Goal: Task Accomplishment & Management: Manage account settings

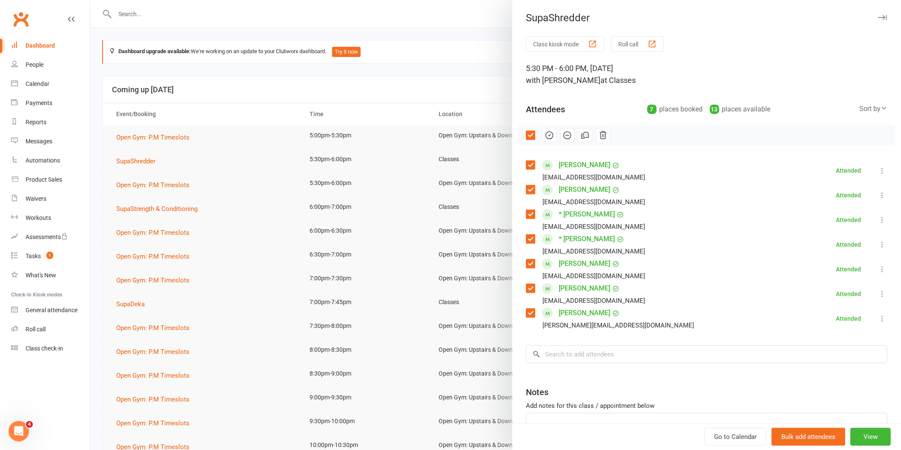
click at [349, 82] on div at bounding box center [495, 225] width 810 height 450
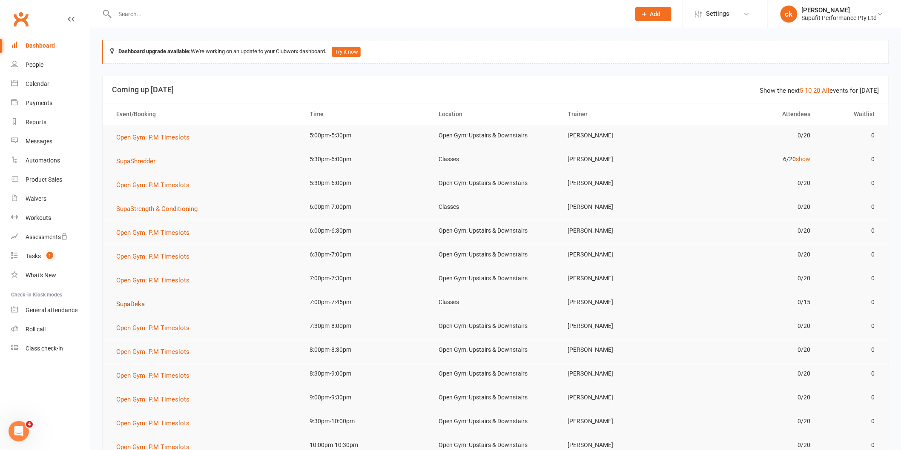
click at [141, 309] on button "SupaDeka" at bounding box center [133, 304] width 34 height 10
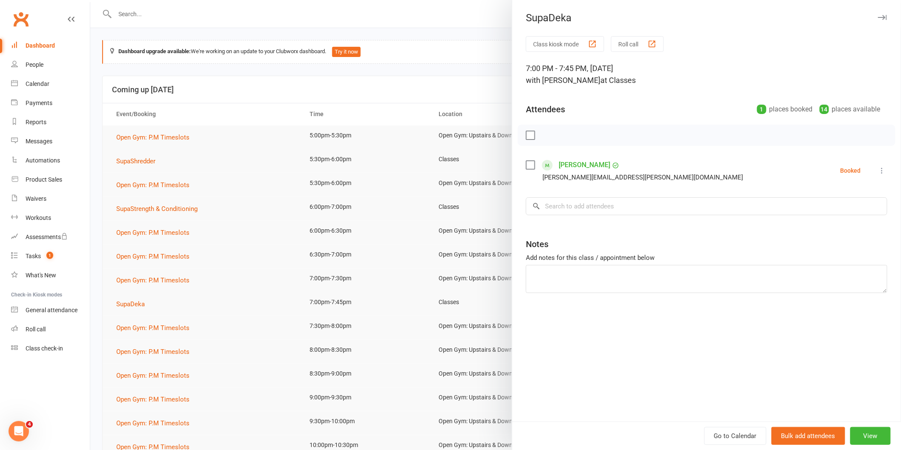
click at [526, 168] on label at bounding box center [530, 165] width 9 height 9
drag, startPoint x: 545, startPoint y: 134, endPoint x: 482, endPoint y: 48, distance: 106.2
click at [544, 134] on icon "button" at bounding box center [548, 135] width 9 height 9
click at [228, 165] on div at bounding box center [495, 225] width 810 height 450
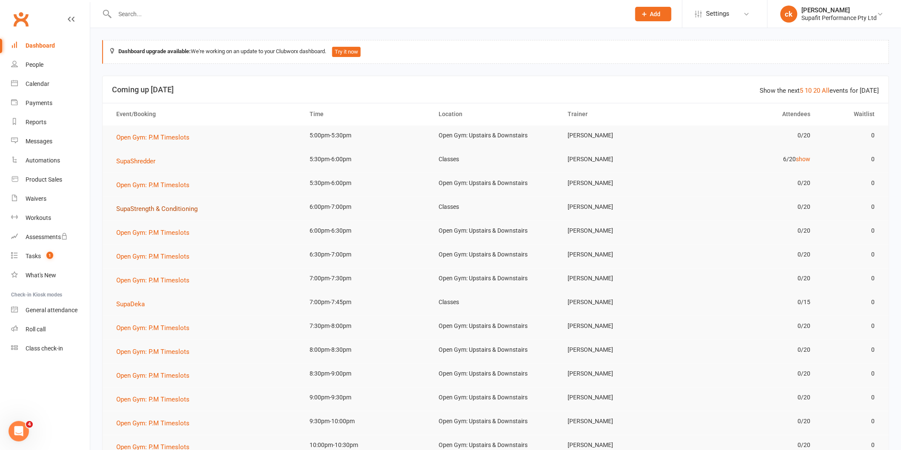
click at [172, 210] on span "SupaStrength & Conditioning" at bounding box center [156, 209] width 81 height 8
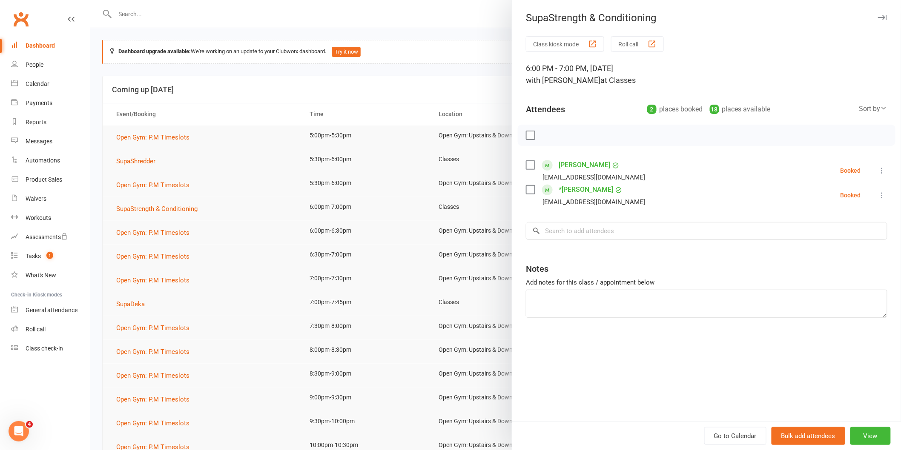
click at [601, 161] on div "[PERSON_NAME] [EMAIL_ADDRESS][DOMAIN_NAME]" at bounding box center [587, 170] width 123 height 25
click at [613, 224] on input "search" at bounding box center [706, 231] width 361 height 18
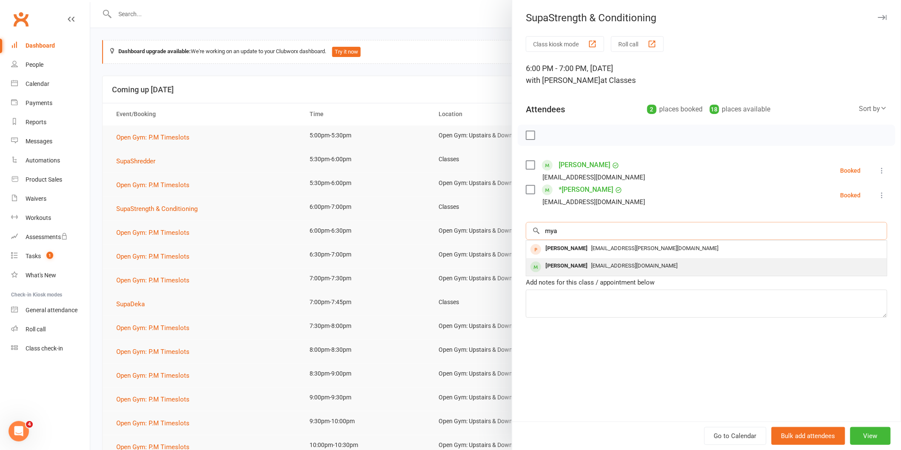
type input "mya"
click at [619, 266] on span "[EMAIL_ADDRESS][DOMAIN_NAME]" at bounding box center [634, 266] width 86 height 6
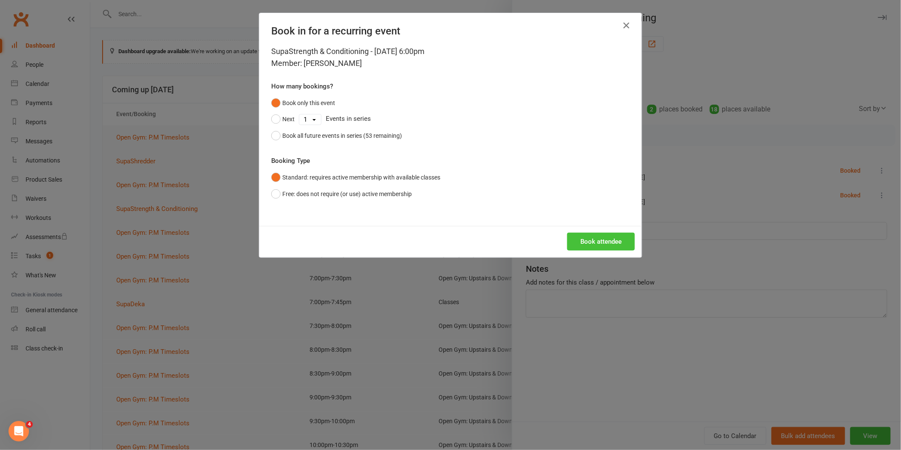
click at [608, 241] on button "Book attendee" at bounding box center [601, 242] width 68 height 18
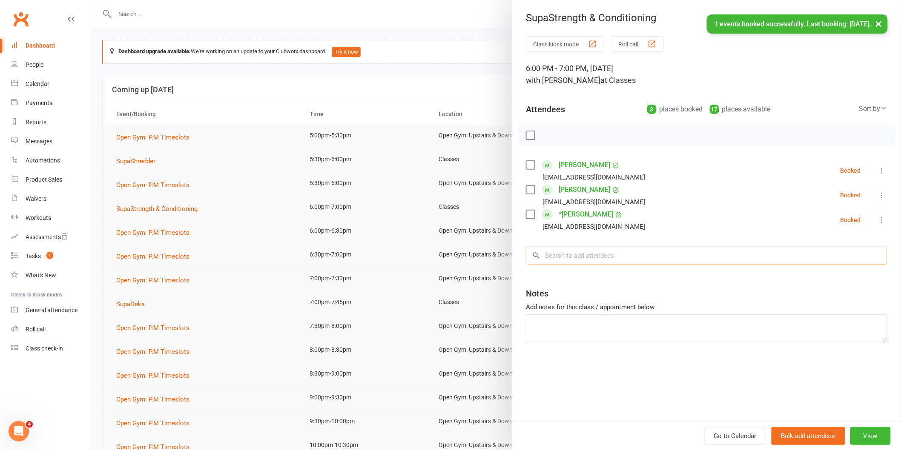
click at [620, 260] on input "search" at bounding box center [706, 256] width 361 height 18
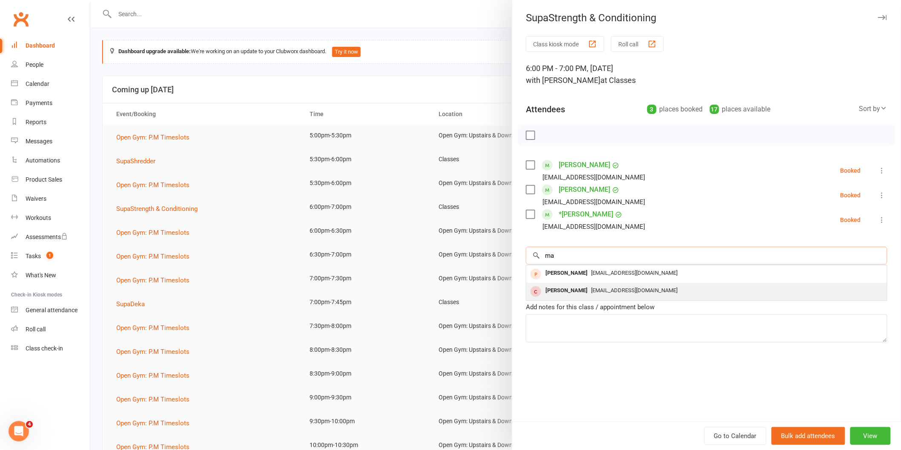
type input "m"
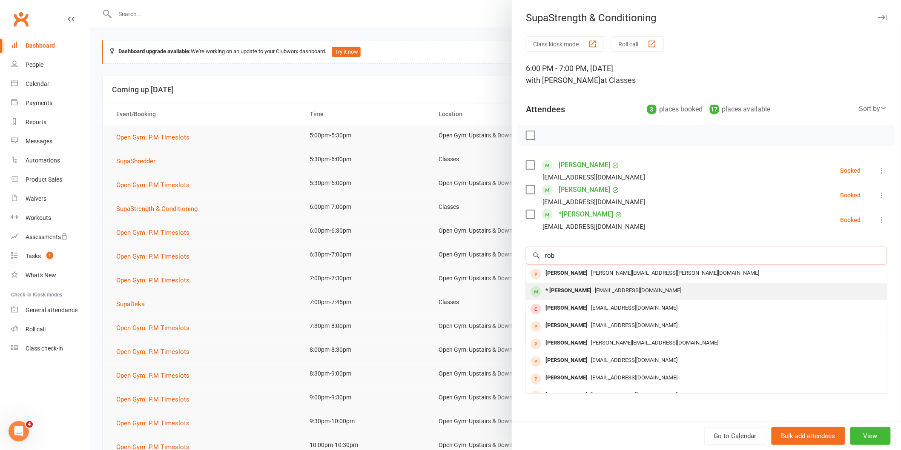
type input "rob"
click at [606, 292] on span "[EMAIL_ADDRESS][DOMAIN_NAME]" at bounding box center [638, 290] width 86 height 6
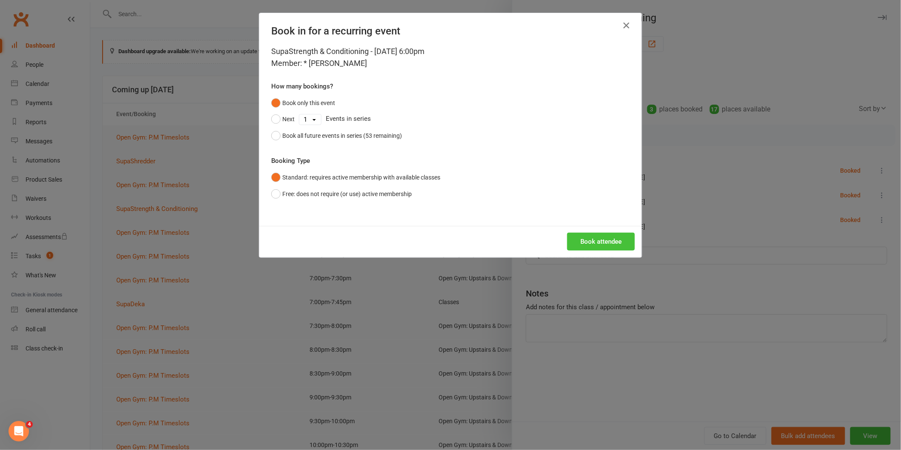
click at [602, 241] on button "Book attendee" at bounding box center [601, 242] width 68 height 18
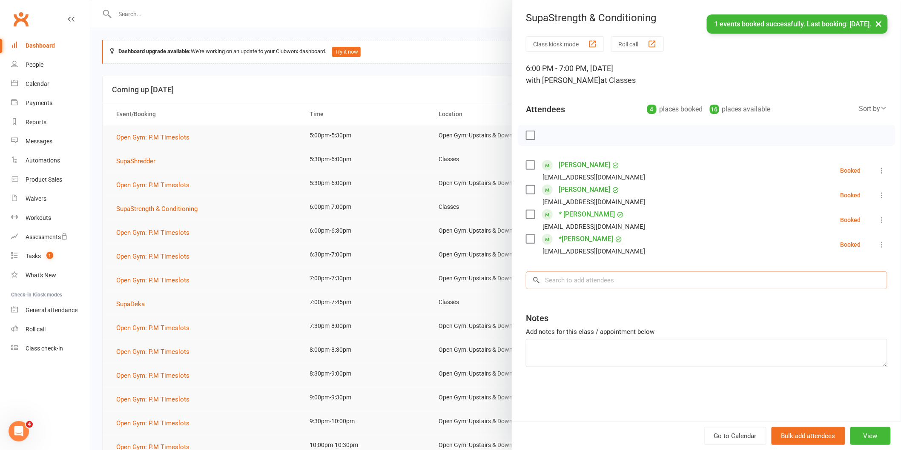
click at [592, 287] on input "search" at bounding box center [706, 281] width 361 height 18
click at [567, 284] on input "search" at bounding box center [706, 281] width 361 height 18
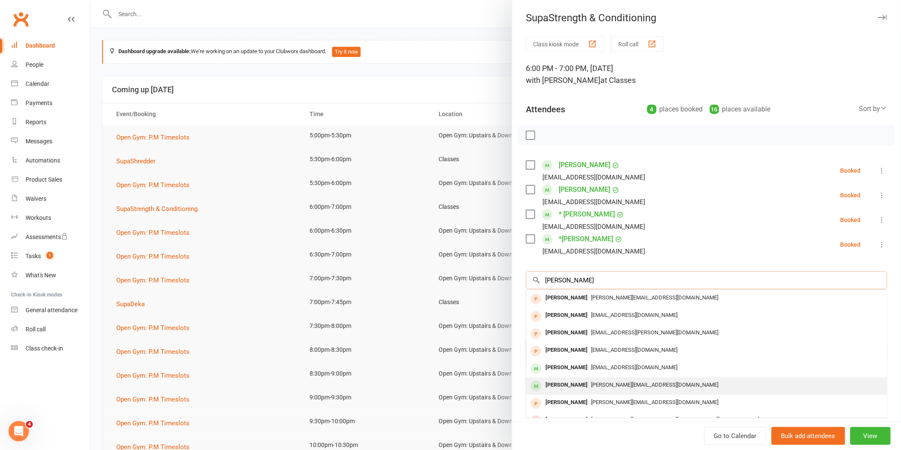
type input "[PERSON_NAME]"
click at [612, 381] on div "[PERSON_NAME][EMAIL_ADDRESS][DOMAIN_NAME]" at bounding box center [706, 385] width 354 height 12
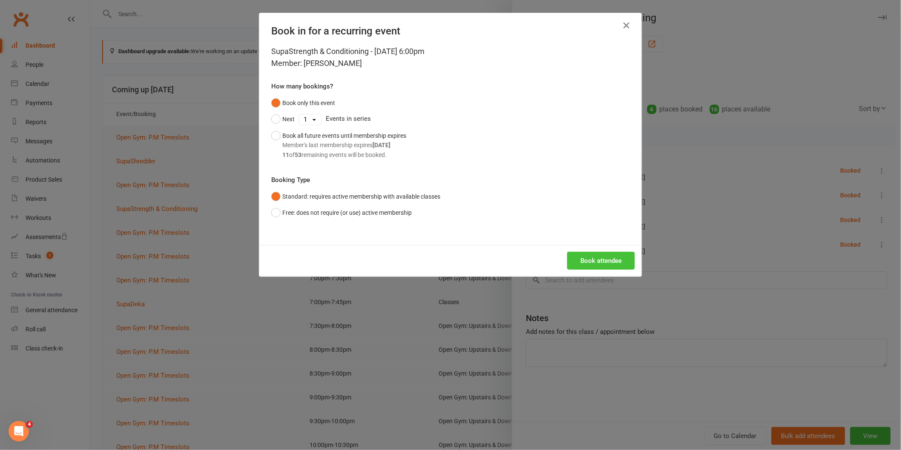
click at [623, 256] on button "Book attendee" at bounding box center [601, 261] width 68 height 18
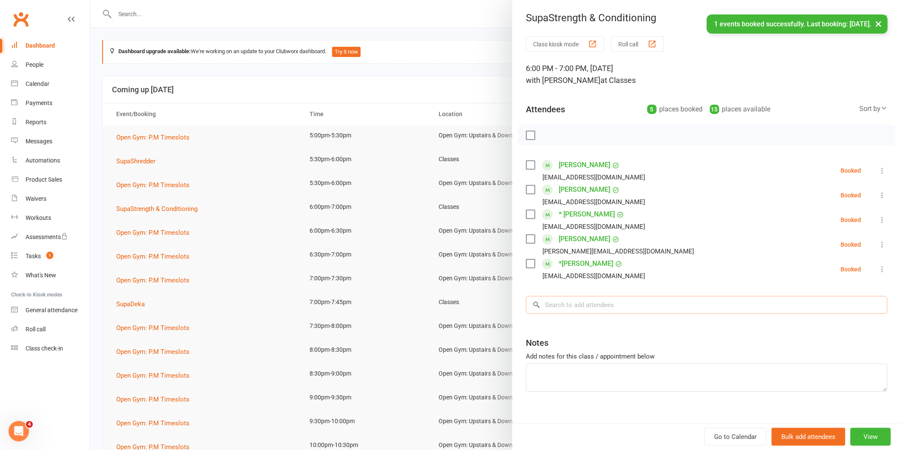
click at [634, 304] on input "search" at bounding box center [706, 305] width 361 height 18
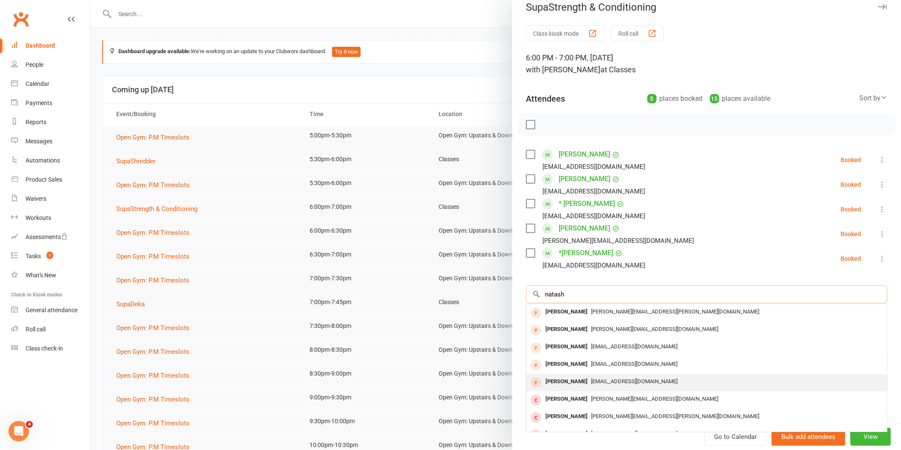
type input "[PERSON_NAME]"
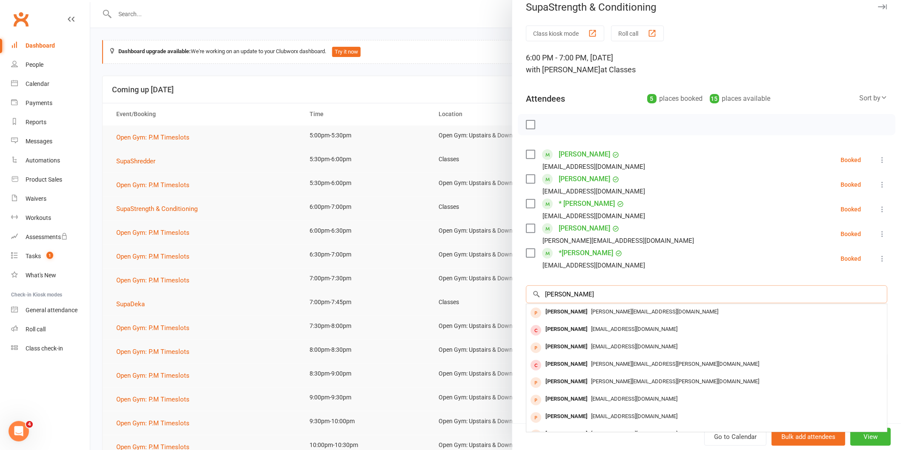
drag, startPoint x: 611, startPoint y: 295, endPoint x: 525, endPoint y: 298, distance: 86.0
click at [526, 298] on input "[PERSON_NAME]" at bounding box center [706, 295] width 361 height 18
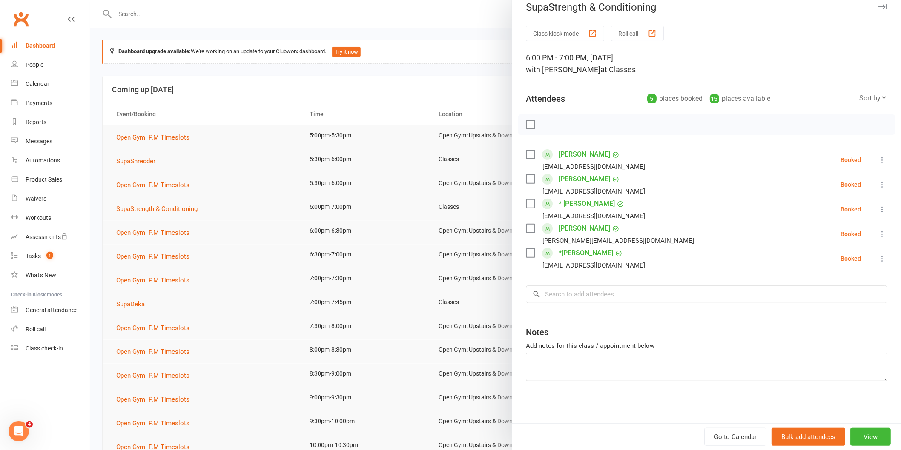
drag, startPoint x: 529, startPoint y: 122, endPoint x: 524, endPoint y: 130, distance: 9.6
click at [526, 128] on label at bounding box center [530, 124] width 9 height 9
click at [542, 117] on button "button" at bounding box center [549, 124] width 14 height 14
click at [391, 112] on div at bounding box center [495, 225] width 810 height 450
